Goal: Information Seeking & Learning: Learn about a topic

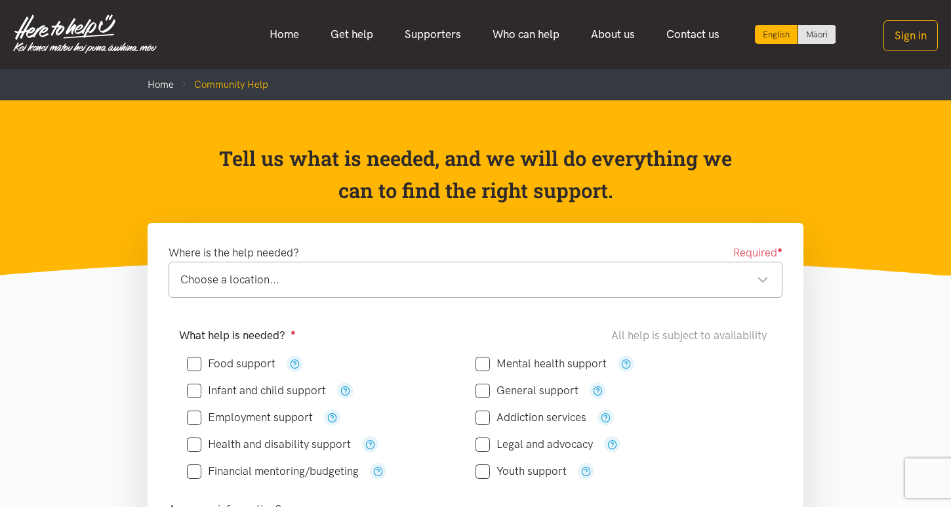
click at [368, 286] on div "Choose a location..." at bounding box center [474, 280] width 589 height 18
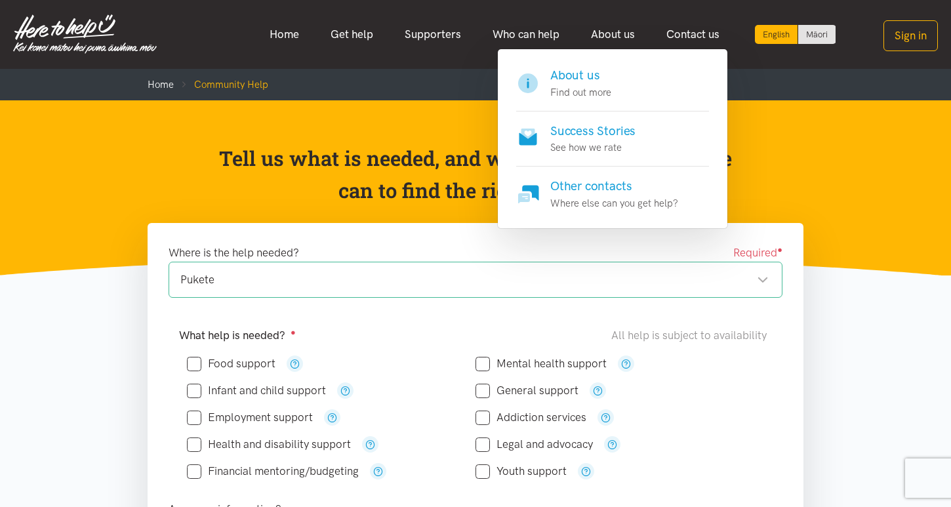
click at [621, 138] on h4 "Success Stories" at bounding box center [592, 131] width 85 height 18
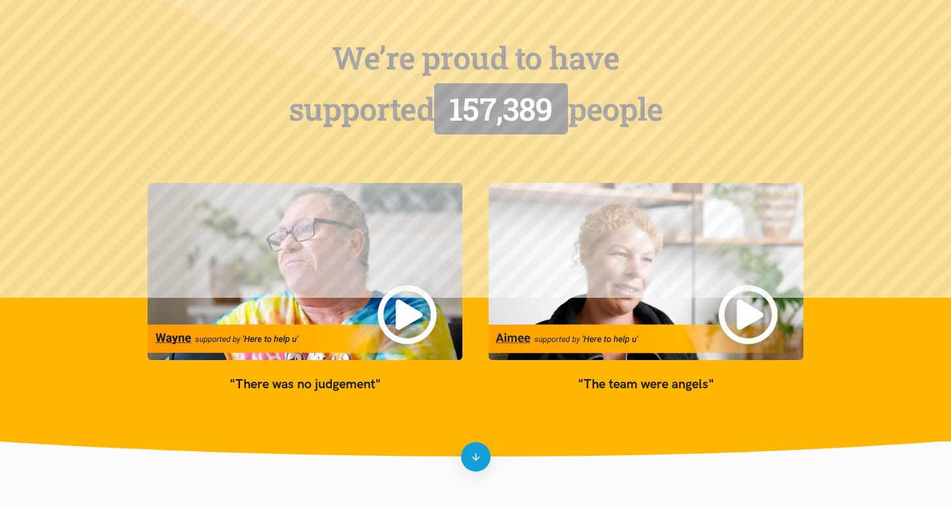
scroll to position [100, 0]
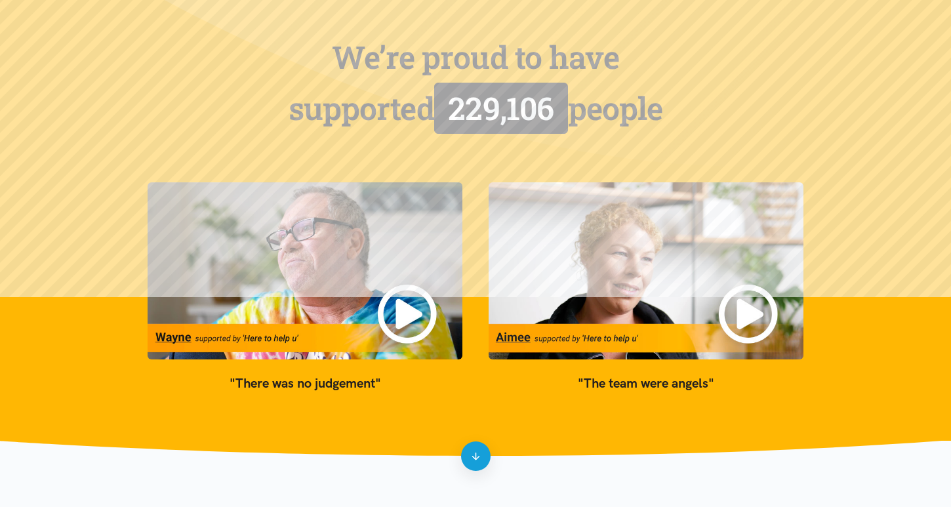
click at [621, 138] on div "We’re proud to have supported 229,106 people" at bounding box center [476, 99] width 682 height 135
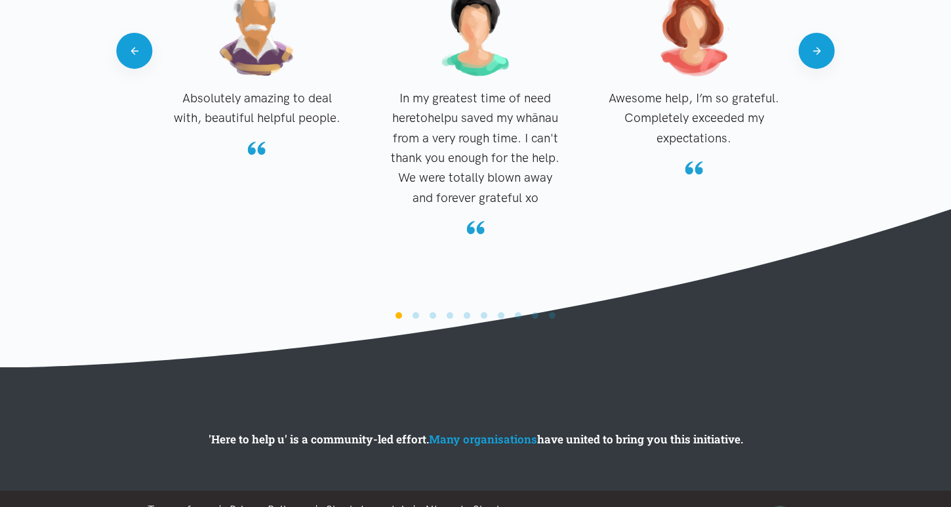
scroll to position [1388, 0]
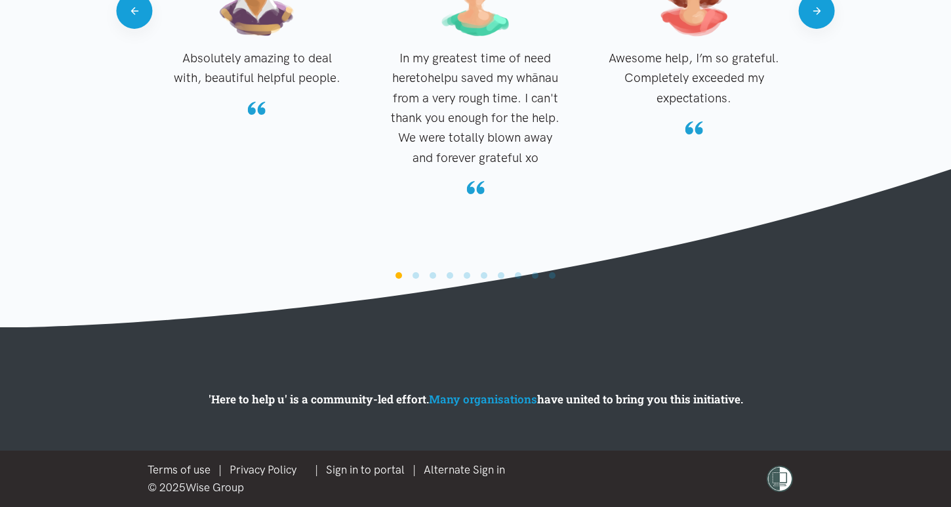
click at [415, 276] on li "Page dot 2" at bounding box center [416, 275] width 7 height 7
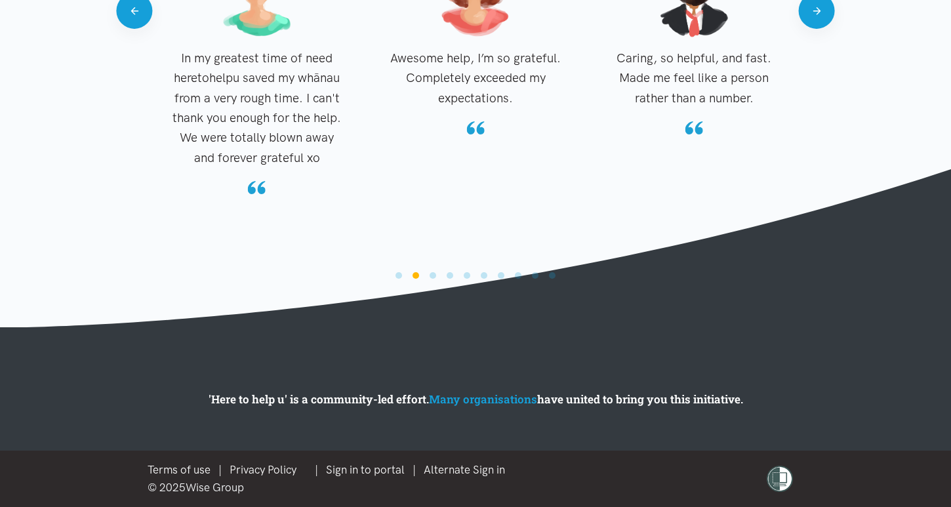
click at [432, 275] on li "Page dot 3" at bounding box center [433, 275] width 7 height 7
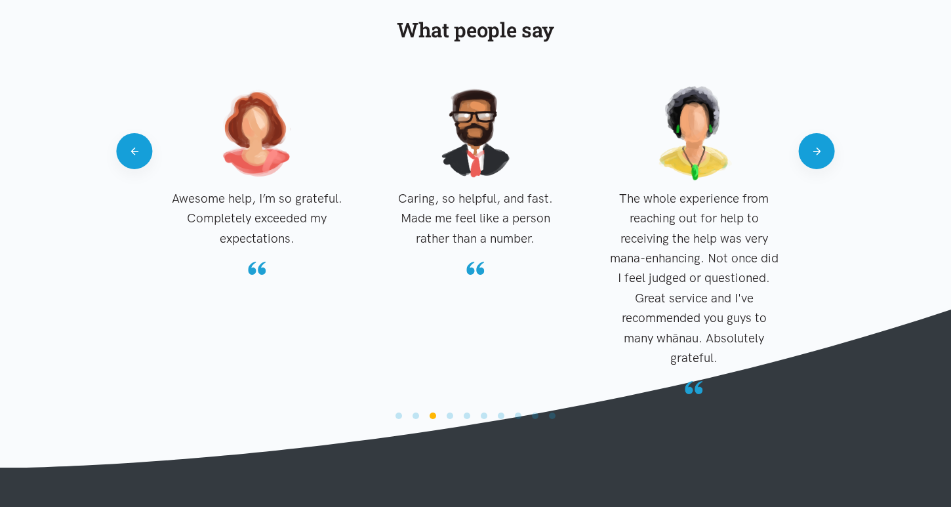
scroll to position [1226, 0]
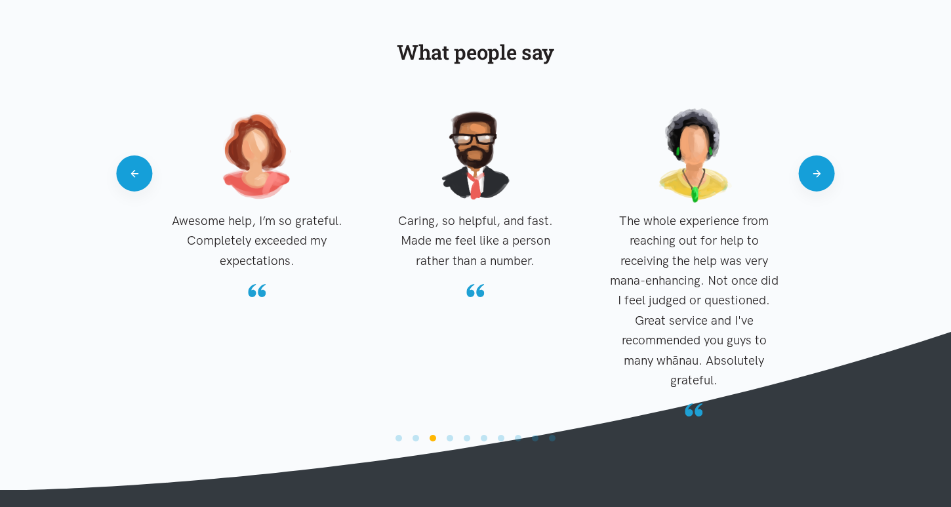
click at [804, 187] on div "Absolutely amazing to deal with, beautiful helpful people. In my greatest time …" at bounding box center [476, 268] width 682 height 320
click at [816, 177] on button "Next" at bounding box center [817, 174] width 36 height 36
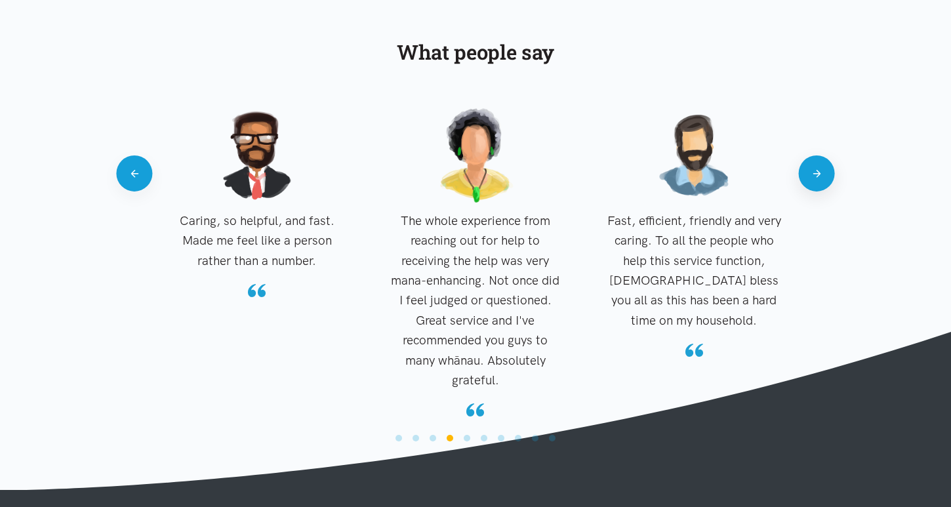
click at [816, 177] on button "Next" at bounding box center [817, 174] width 36 height 36
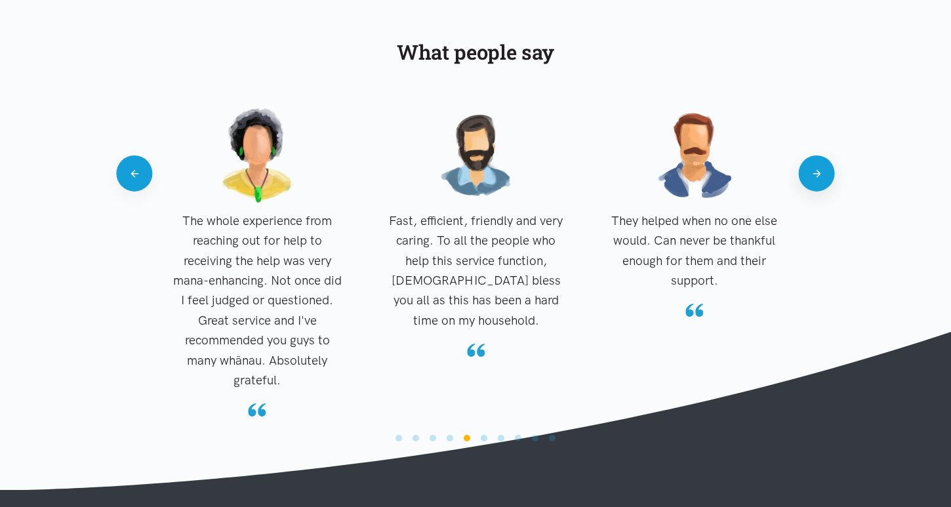
click at [816, 177] on button "Next" at bounding box center [817, 174] width 36 height 36
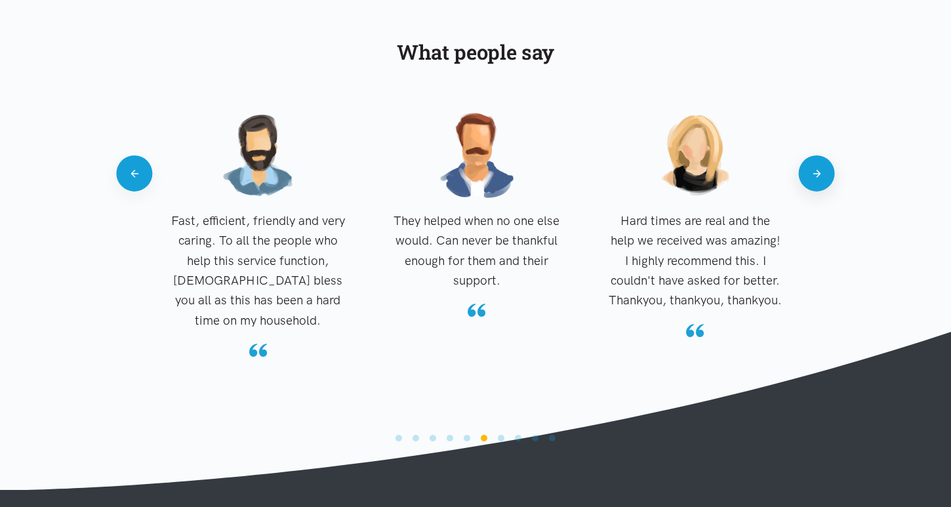
click at [816, 177] on button "Next" at bounding box center [817, 174] width 36 height 36
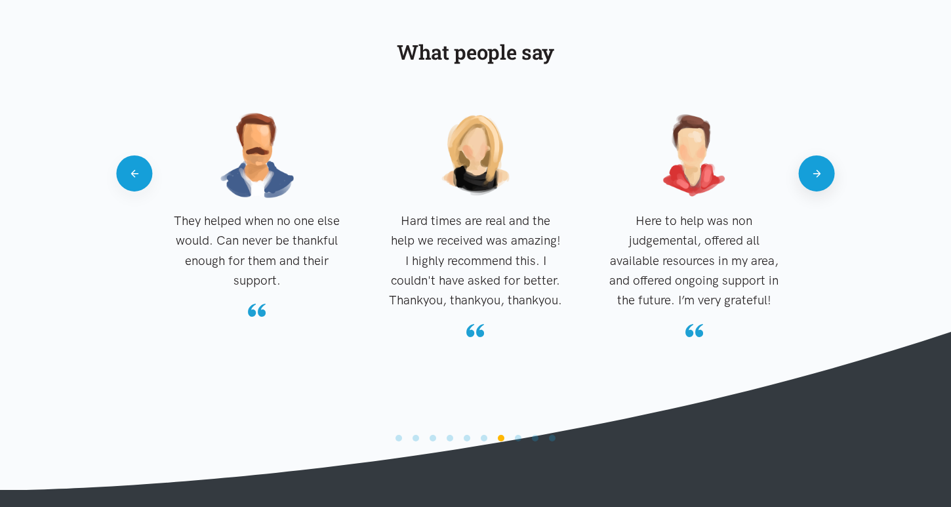
click at [816, 177] on button "Next" at bounding box center [817, 174] width 36 height 36
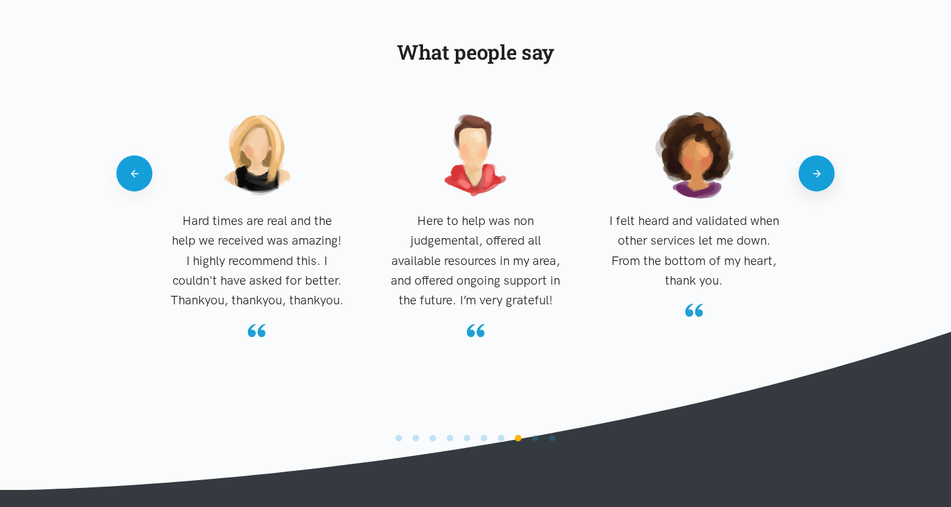
click at [816, 177] on button "Next" at bounding box center [817, 174] width 36 height 36
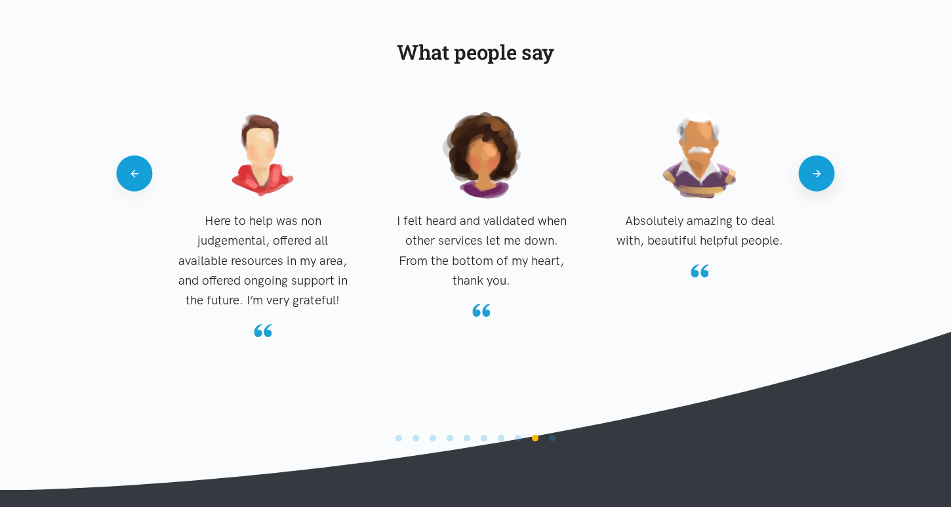
click at [816, 177] on button "Next" at bounding box center [817, 174] width 36 height 36
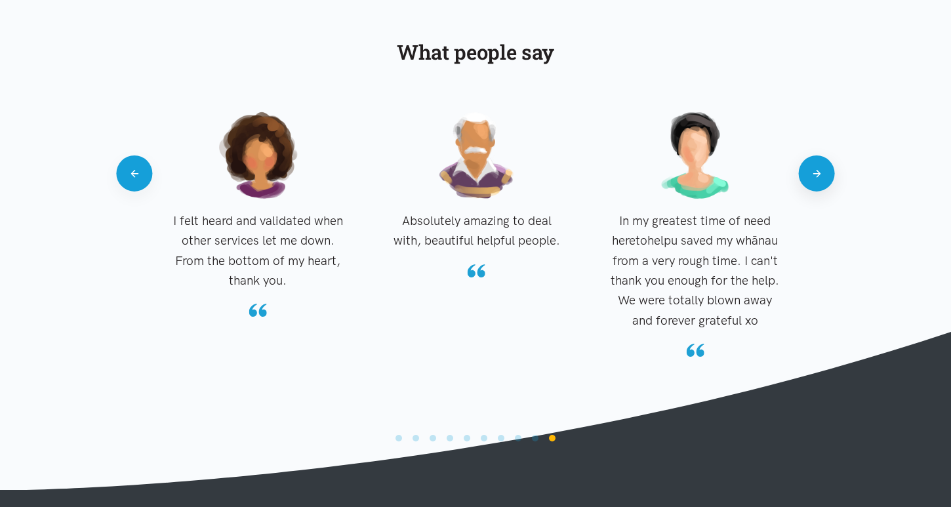
click at [816, 177] on button "Next" at bounding box center [817, 174] width 36 height 36
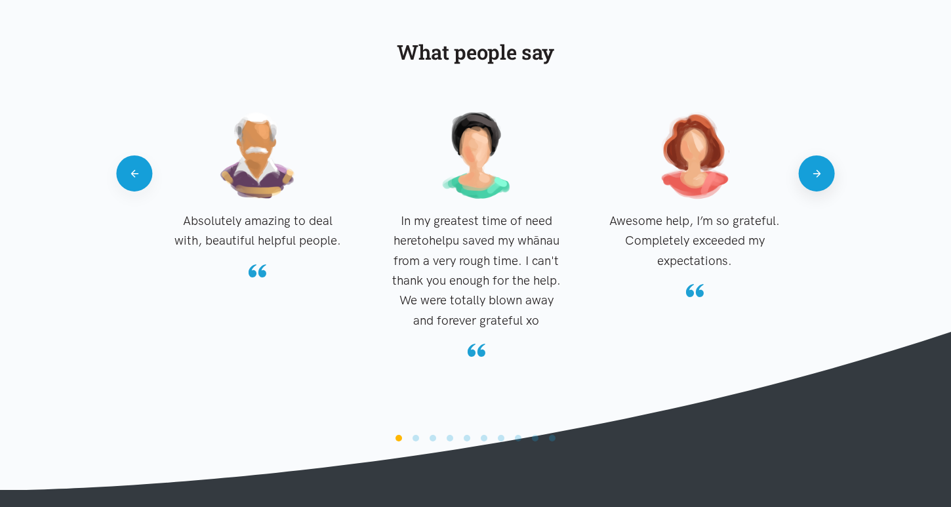
click at [816, 177] on button "Next" at bounding box center [817, 174] width 36 height 36
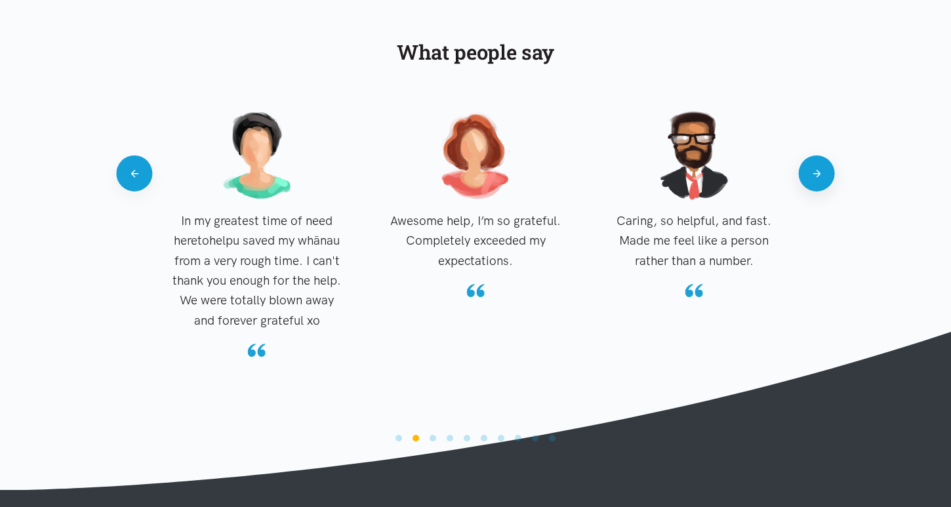
click at [816, 177] on button "Next" at bounding box center [817, 174] width 36 height 36
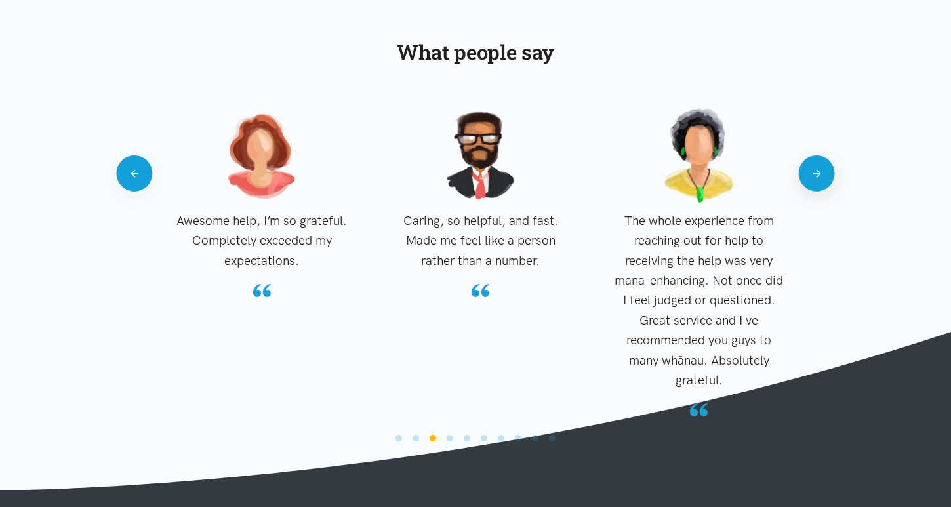
click at [816, 177] on button "Next" at bounding box center [817, 174] width 36 height 36
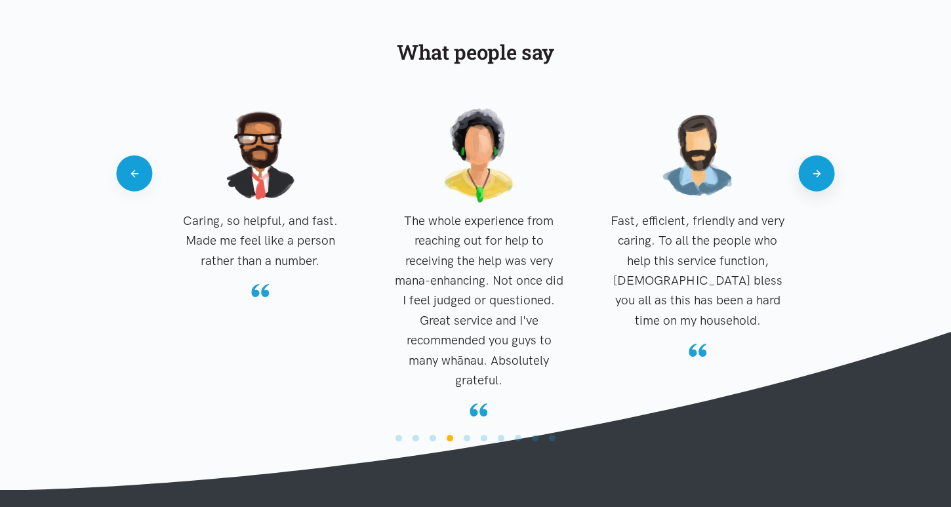
click at [816, 177] on button "Next" at bounding box center [817, 174] width 36 height 36
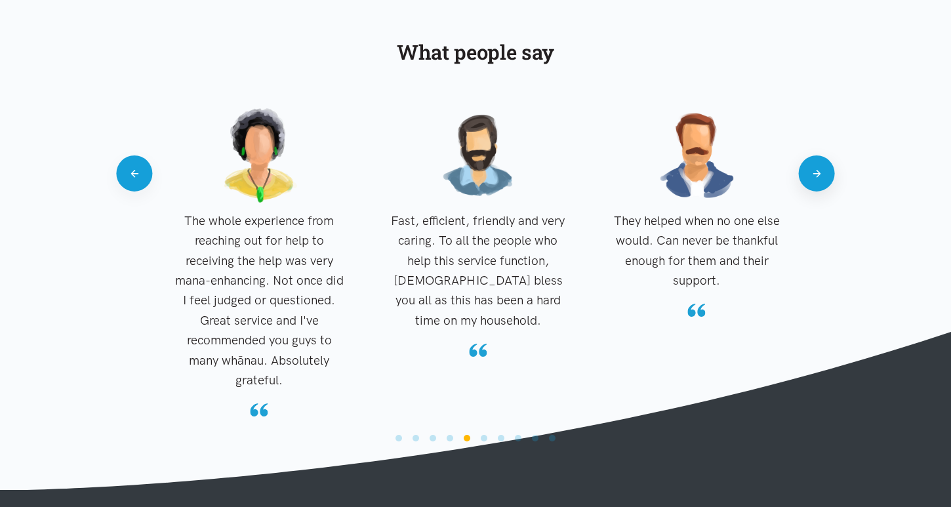
click at [816, 177] on button "Next" at bounding box center [817, 174] width 36 height 36
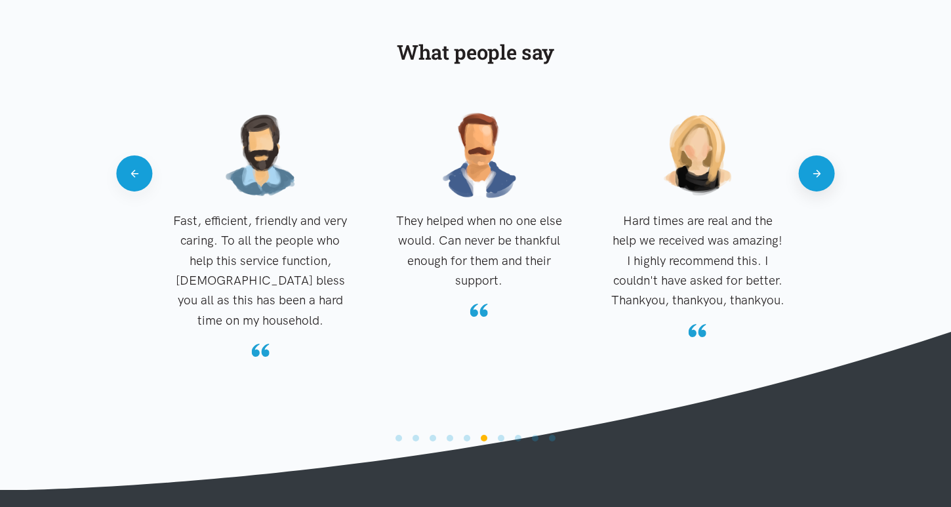
click at [816, 177] on button "Next" at bounding box center [817, 174] width 36 height 36
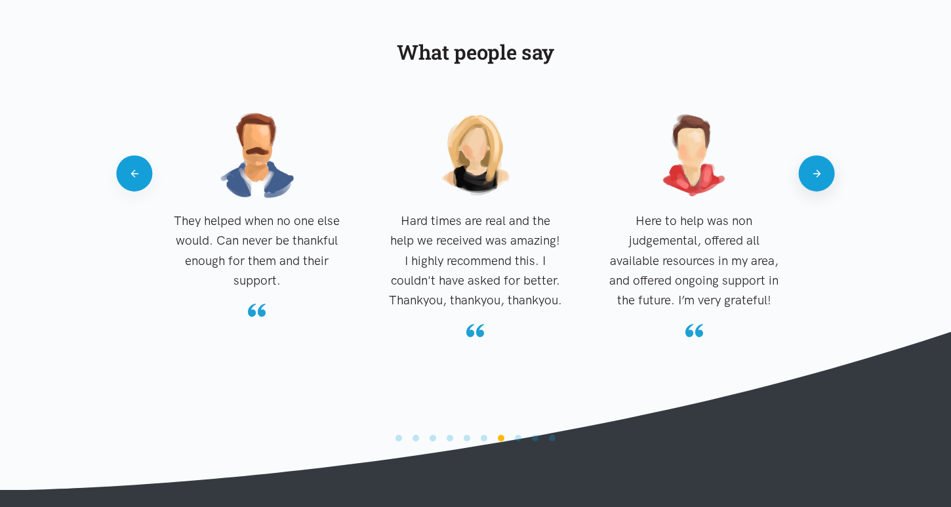
click at [816, 177] on button "Next" at bounding box center [817, 174] width 36 height 36
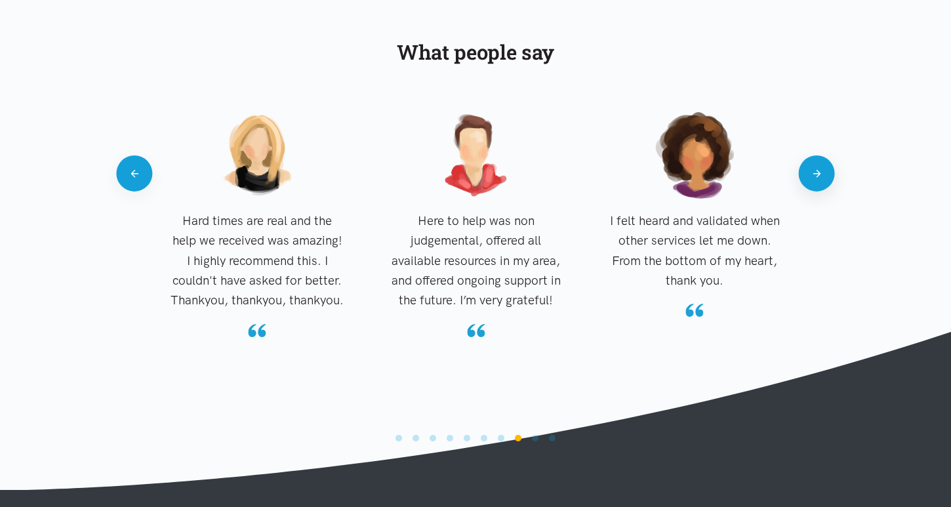
click at [816, 177] on button "Next" at bounding box center [817, 174] width 36 height 36
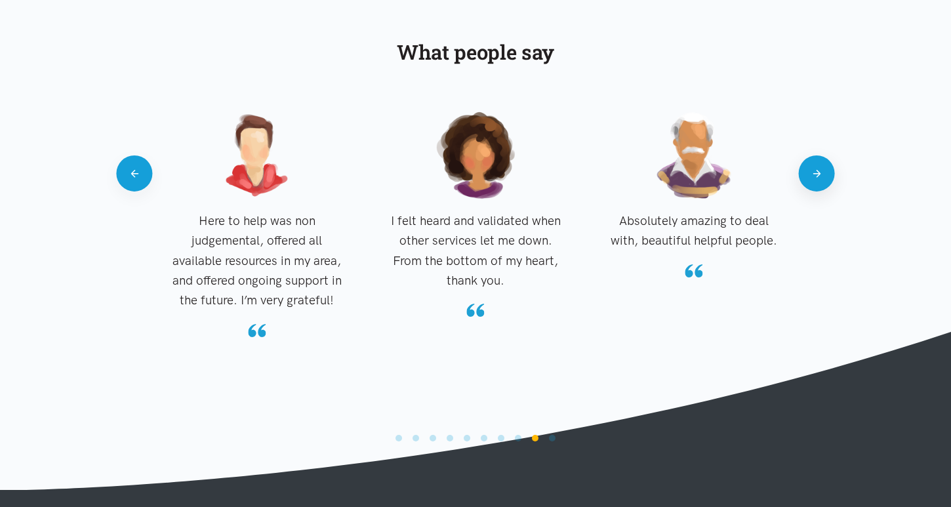
click at [816, 177] on button "Next" at bounding box center [817, 174] width 36 height 36
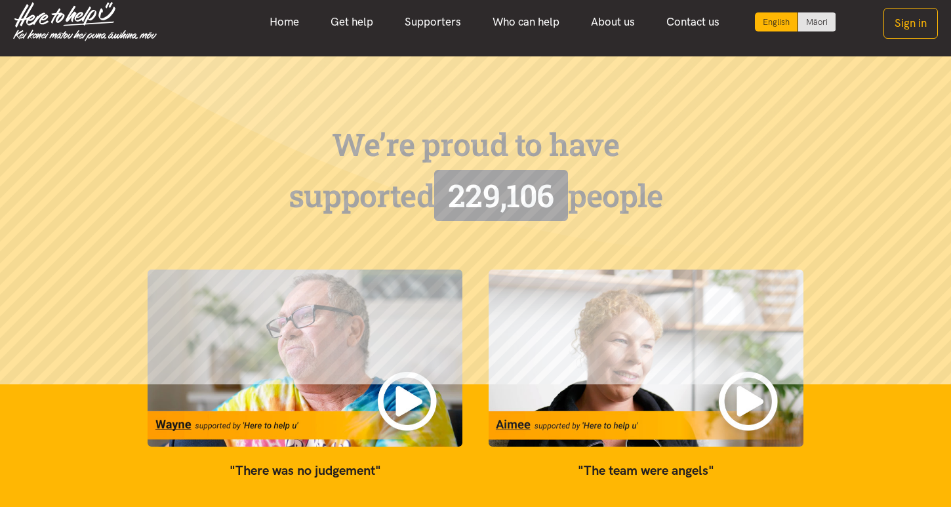
scroll to position [0, 0]
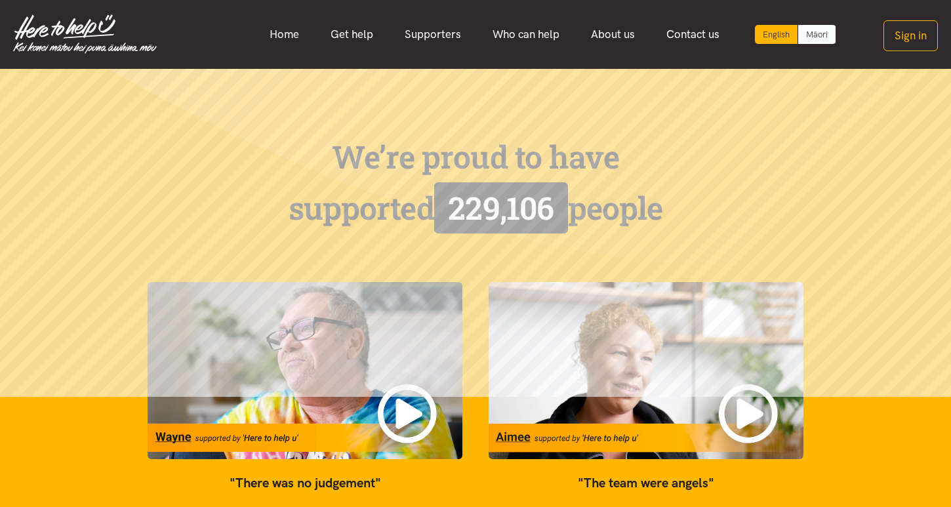
click at [821, 41] on link "Māori" at bounding box center [817, 34] width 37 height 19
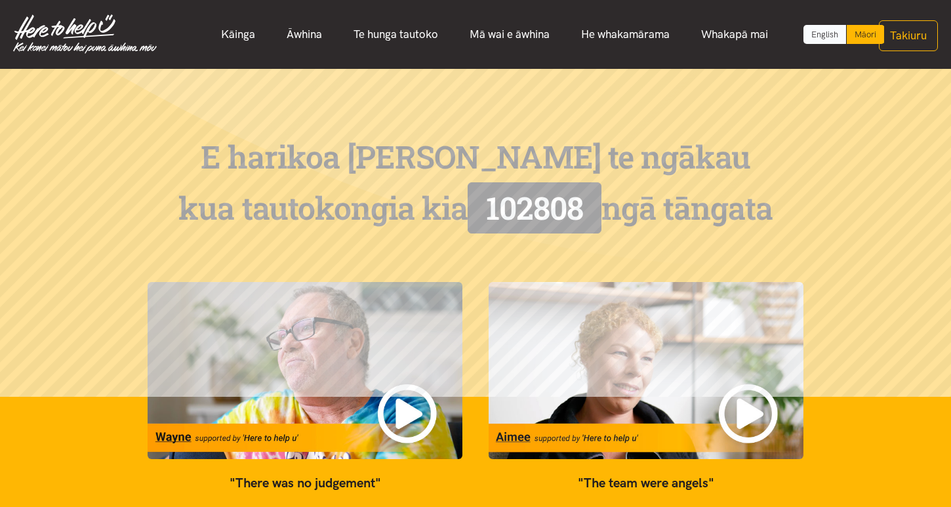
click at [821, 36] on link "English" at bounding box center [825, 34] width 43 height 19
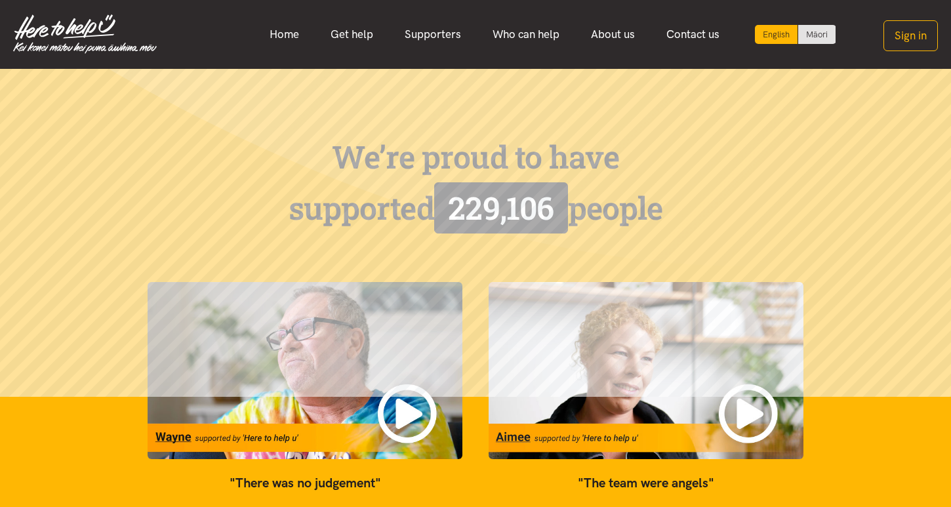
click at [753, 414] on img at bounding box center [646, 370] width 315 height 177
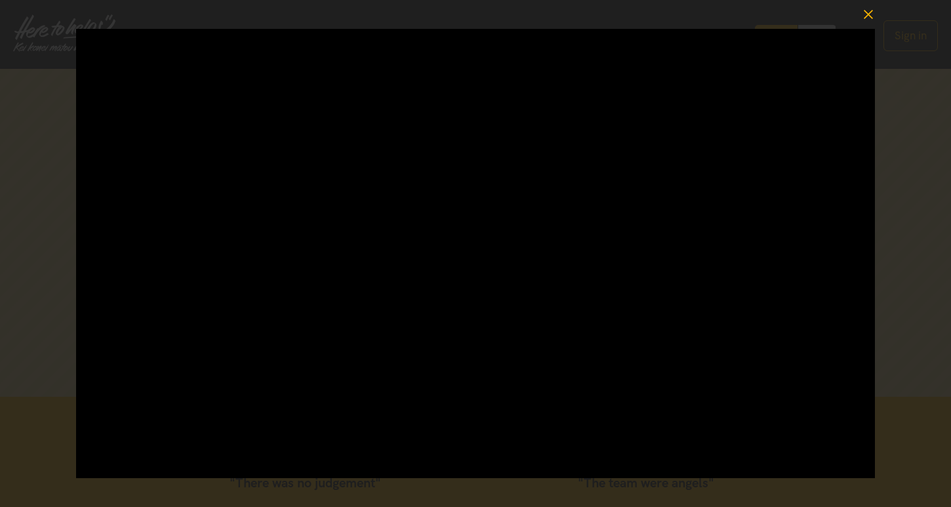
click at [868, 17] on icon "button" at bounding box center [869, 14] width 18 height 18
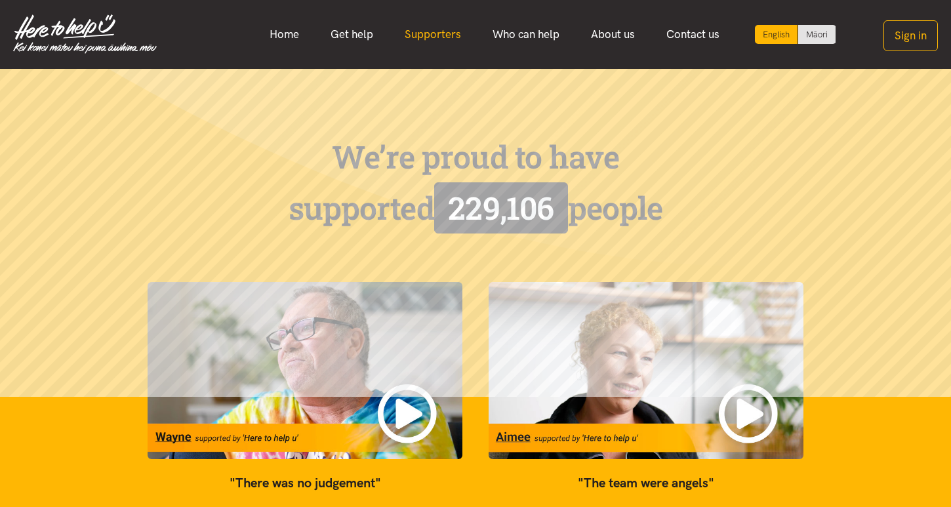
click at [423, 38] on link "Supporters" at bounding box center [433, 34] width 88 height 28
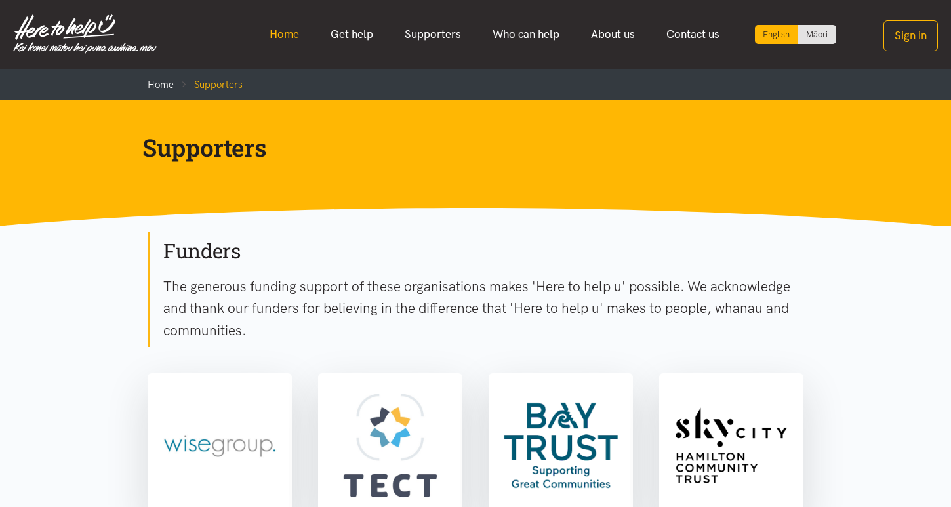
click at [284, 40] on link "Home" at bounding box center [284, 34] width 61 height 28
